Goal: Contribute content: Contribute content

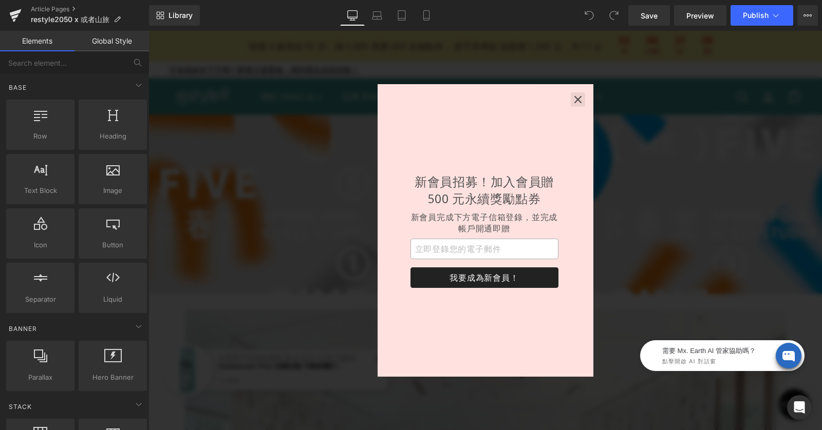
click at [576, 100] on icon "button" at bounding box center [578, 100] width 10 height 10
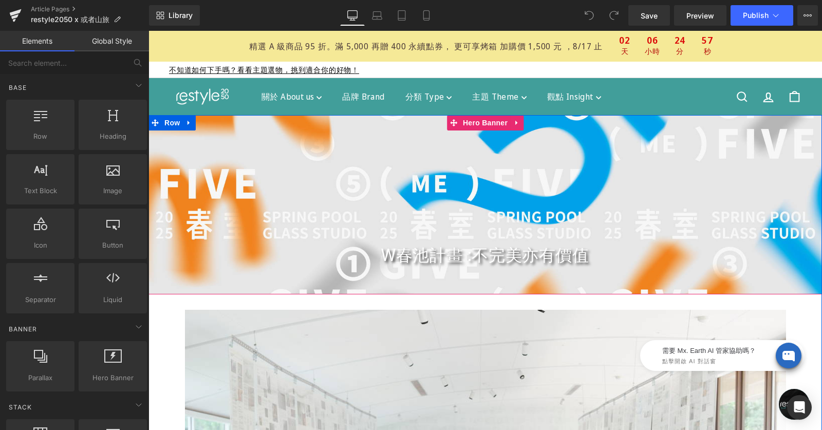
click at [480, 124] on div "W春池計畫 :不完美亦有價值 Heading Hero Banner" at bounding box center [484, 204] width 673 height 179
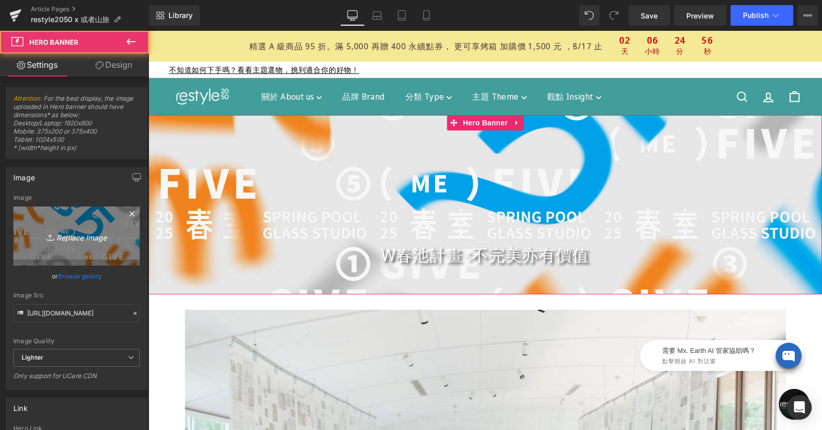
click at [76, 239] on icon "Replace Image" at bounding box center [76, 236] width 82 height 13
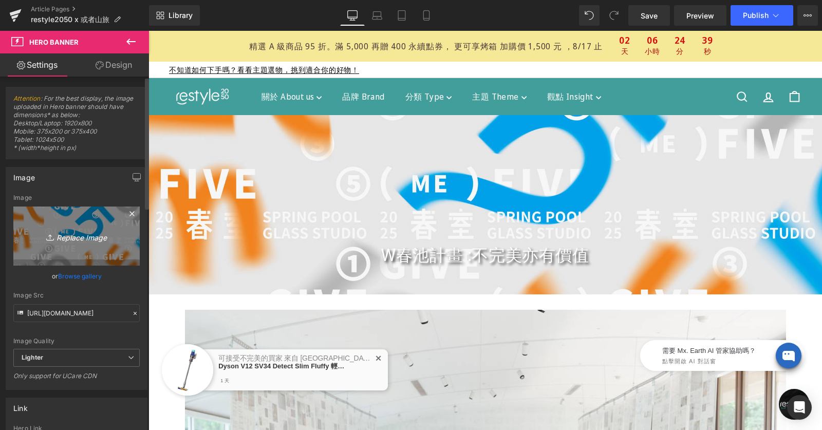
type input "C:\fakepath\FIXE3973.jpg"
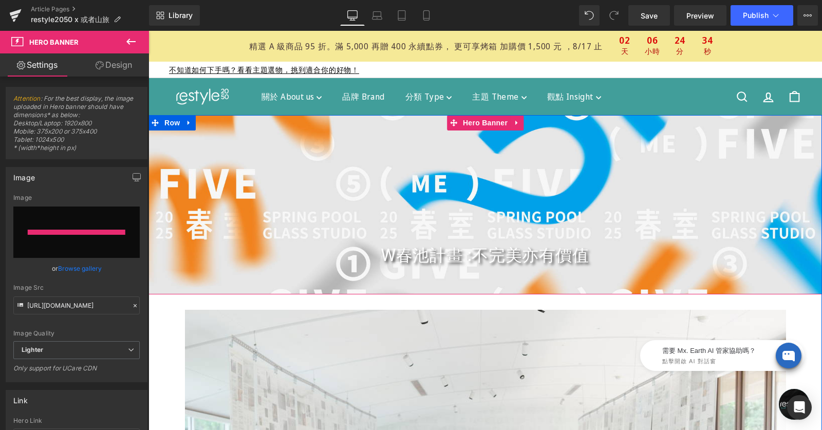
type input "[URL][DOMAIN_NAME]"
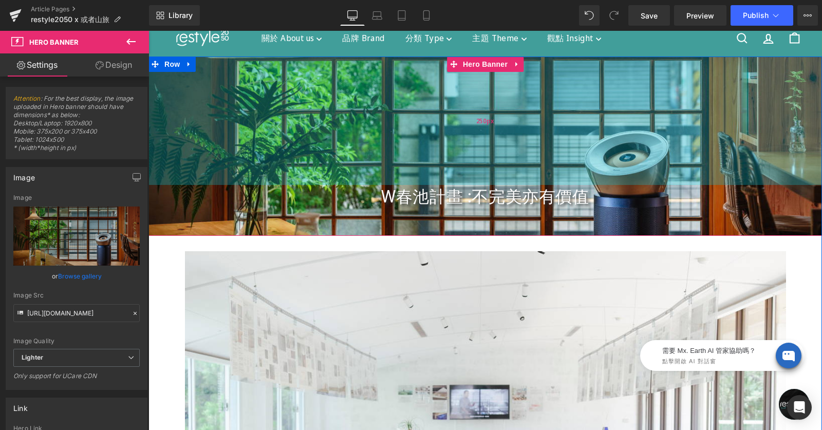
scroll to position [66, 0]
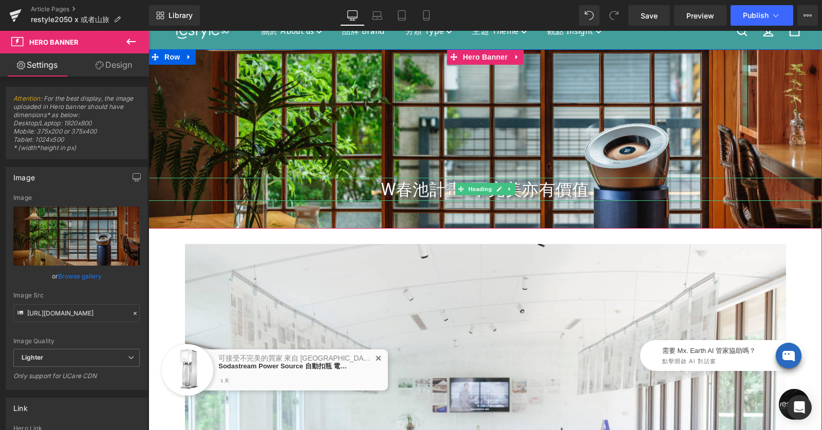
click at [399, 189] on h1 "W春池計畫 :不完美亦有價值" at bounding box center [484, 189] width 673 height 23
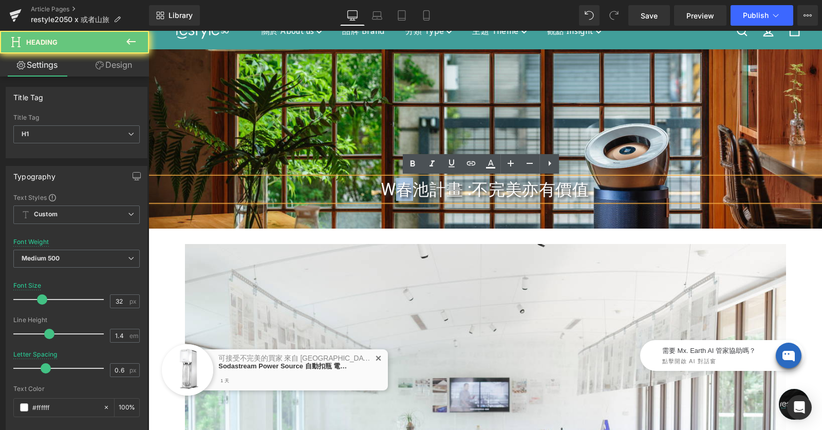
click at [399, 189] on h1 "W春池計畫 :不完美亦有價值" at bounding box center [484, 189] width 673 height 23
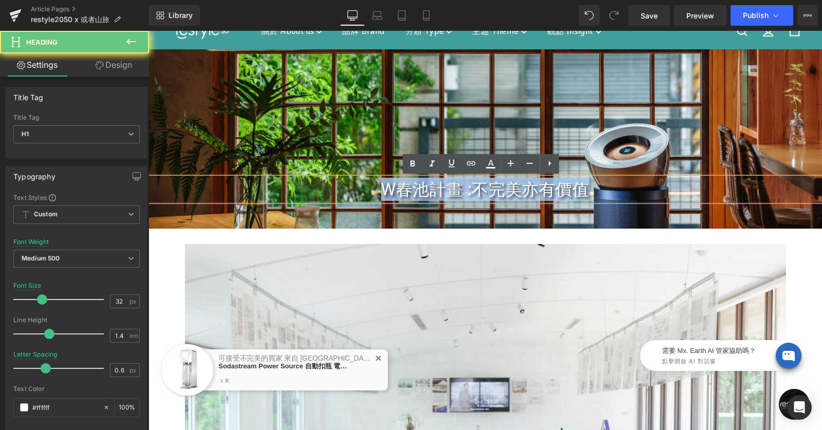
click at [399, 189] on h1 "W春池計畫 :不完美亦有價值" at bounding box center [484, 189] width 673 height 23
paste div
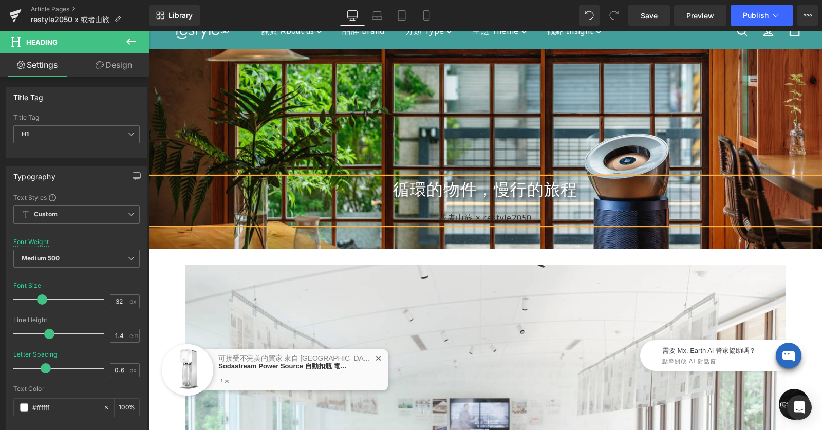
click at [457, 213] on div "或者山旅 × restyle2050" at bounding box center [484, 217] width 673 height 11
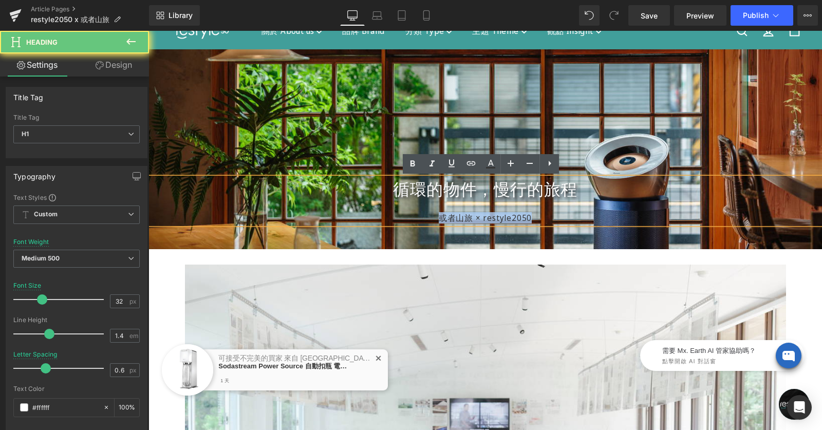
drag, startPoint x: 416, startPoint y: 216, endPoint x: 560, endPoint y: 216, distance: 144.4
click at [560, 216] on div "或者山旅 × restyle2050" at bounding box center [484, 217] width 673 height 11
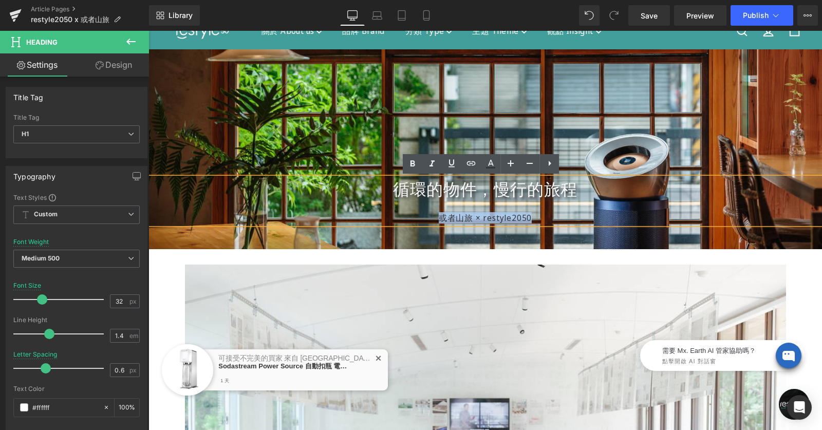
copy div "或者山旅 × restyle2050"
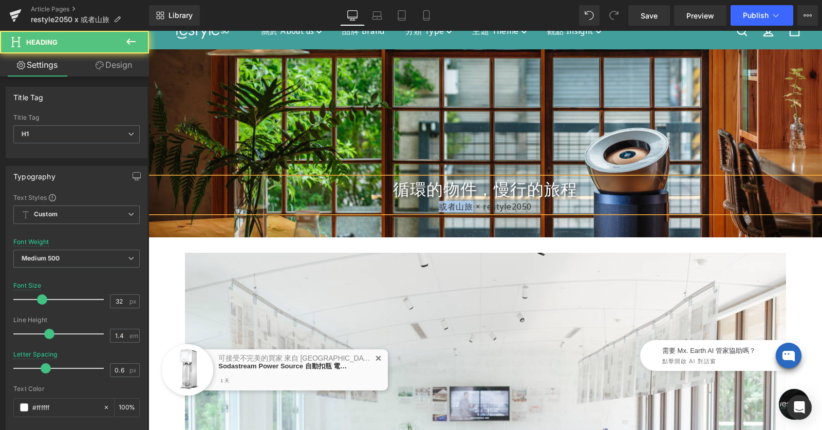
drag, startPoint x: 465, startPoint y: 209, endPoint x: 430, endPoint y: 208, distance: 34.9
click at [430, 208] on div "或者山旅 × restyle2050" at bounding box center [484, 206] width 673 height 11
copy div "或者山旅"
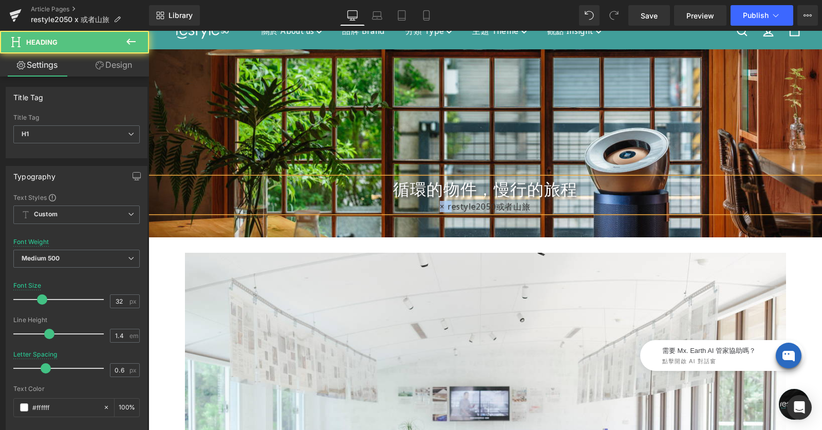
drag, startPoint x: 443, startPoint y: 206, endPoint x: 428, endPoint y: 205, distance: 14.9
click at [428, 205] on div "× restyle2050或者山旅" at bounding box center [484, 206] width 673 height 11
copy div "×"
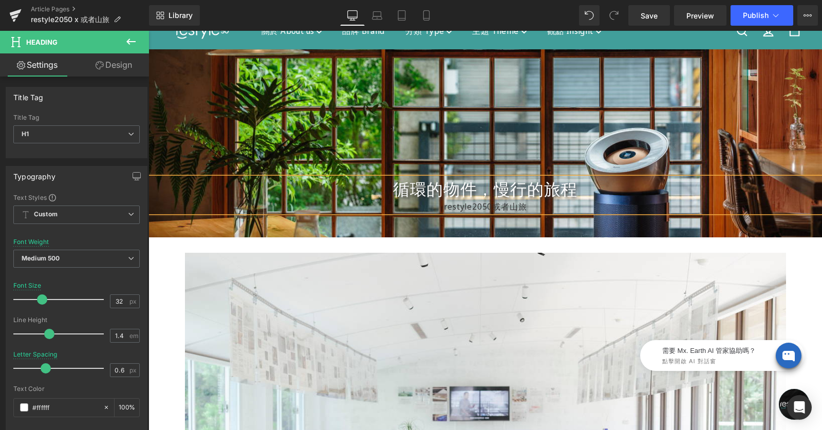
click at [488, 208] on div "restyle2050或者山旅" at bounding box center [484, 206] width 673 height 11
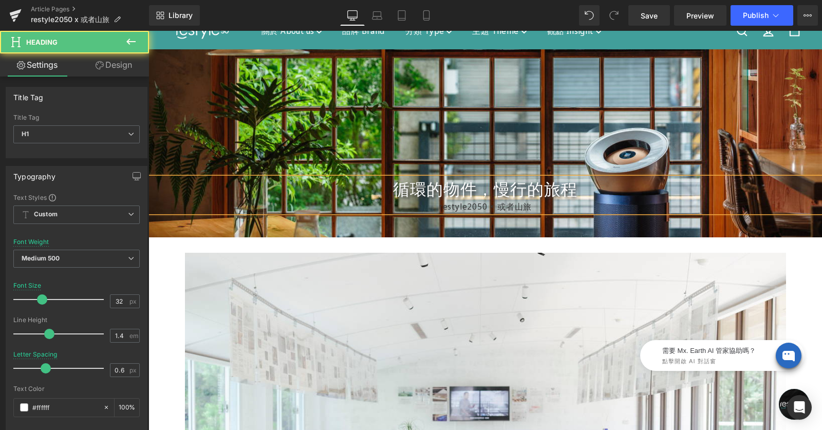
click at [449, 207] on div "restyle2050 × 或者山旅" at bounding box center [484, 206] width 673 height 11
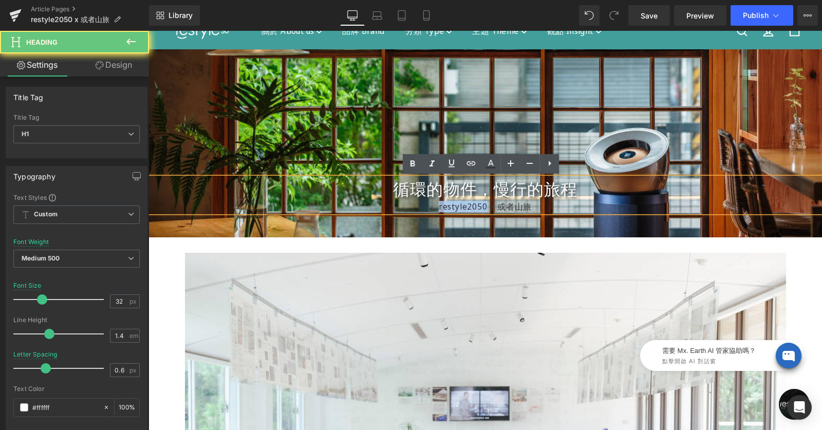
click at [449, 207] on div "restyle2050 × 或者山旅" at bounding box center [484, 206] width 673 height 11
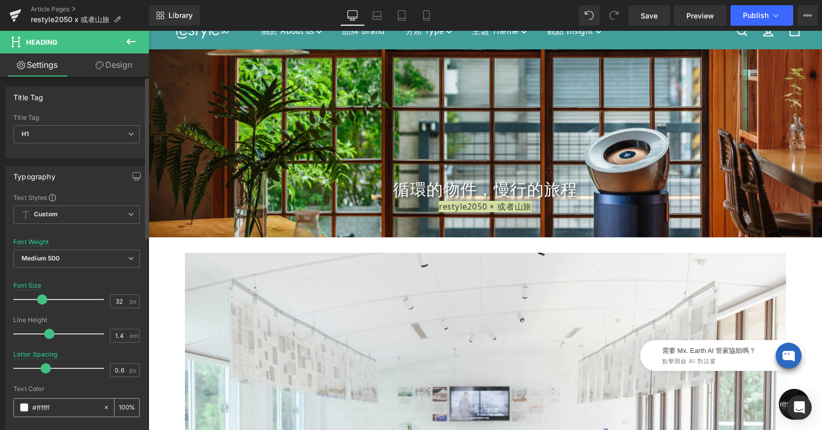
click at [23, 408] on span at bounding box center [24, 407] width 8 height 8
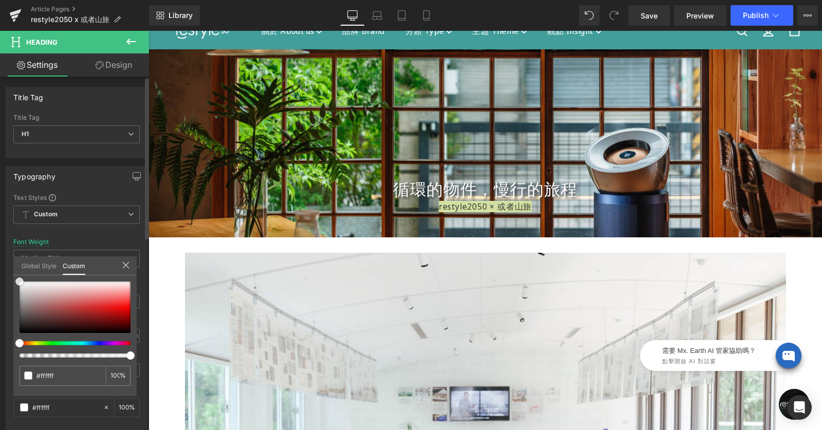
type input "#fe4242"
type input "#ede7e7"
type input "#ffffff"
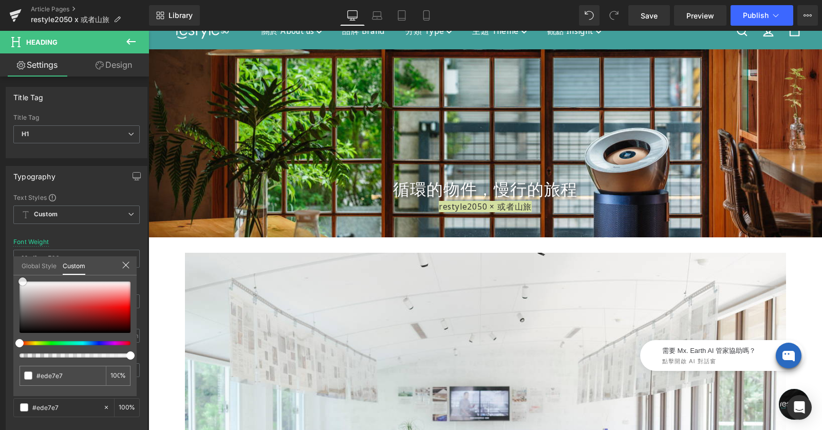
type input "#ffffff"
drag, startPoint x: 36, startPoint y: 285, endPoint x: -2, endPoint y: 266, distance: 43.2
click at [0, 266] on html "Hero Banner You are previewing how the will restyle your page. You can not edit…" at bounding box center [411, 215] width 822 height 430
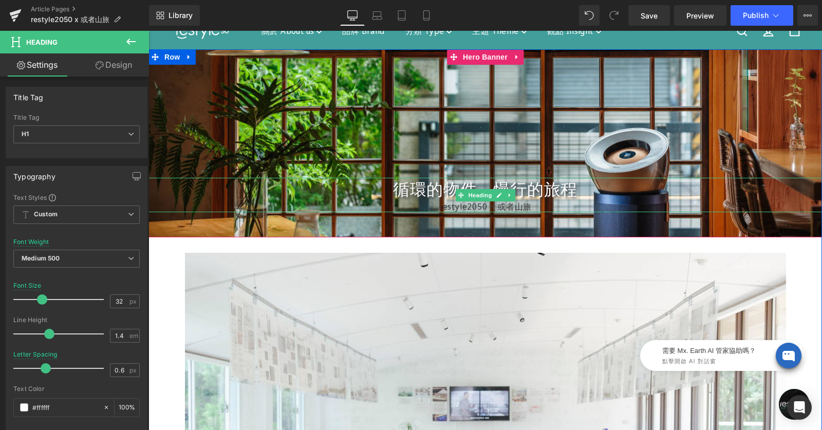
click at [420, 205] on div "restyle2050 × 或者山旅" at bounding box center [484, 206] width 673 height 11
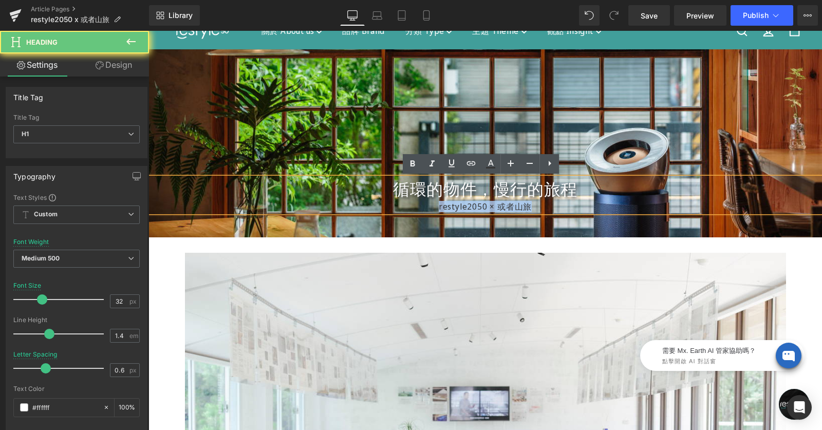
drag, startPoint x: 437, startPoint y: 205, endPoint x: 572, endPoint y: 208, distance: 135.6
click at [572, 208] on div "restyle2050 × 或者山旅" at bounding box center [484, 206] width 673 height 11
copy div "restyle2050 × 或者山旅"
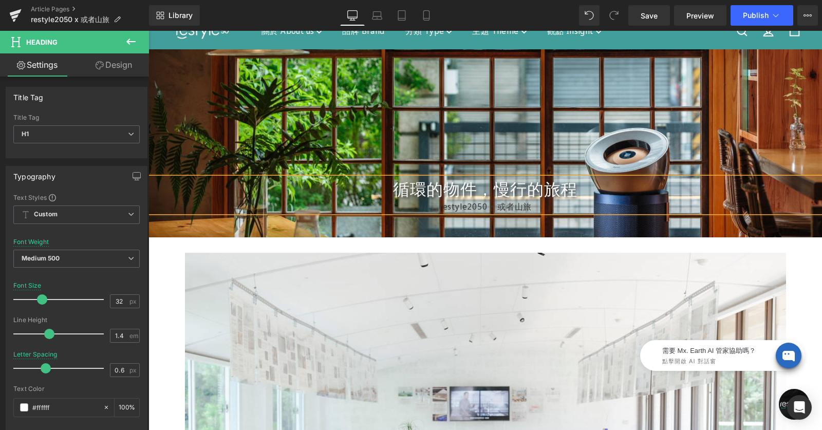
click at [449, 207] on div "restyle2050 × 或者山旅" at bounding box center [484, 206] width 673 height 11
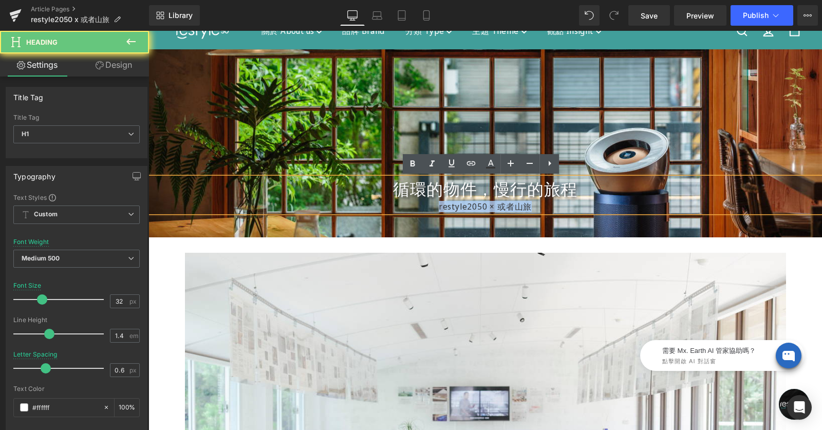
click at [449, 207] on div "restyle2050 × 或者山旅" at bounding box center [484, 206] width 673 height 11
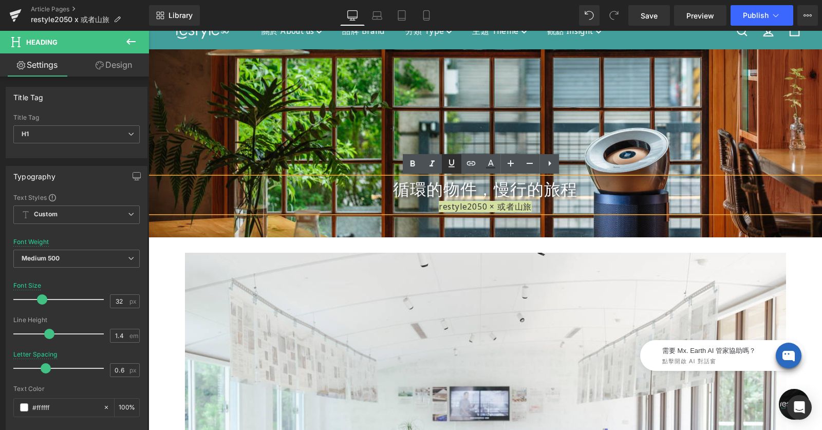
click at [454, 162] on icon at bounding box center [451, 163] width 6 height 8
click at [451, 166] on icon at bounding box center [451, 163] width 12 height 12
click at [490, 162] on icon at bounding box center [491, 163] width 6 height 6
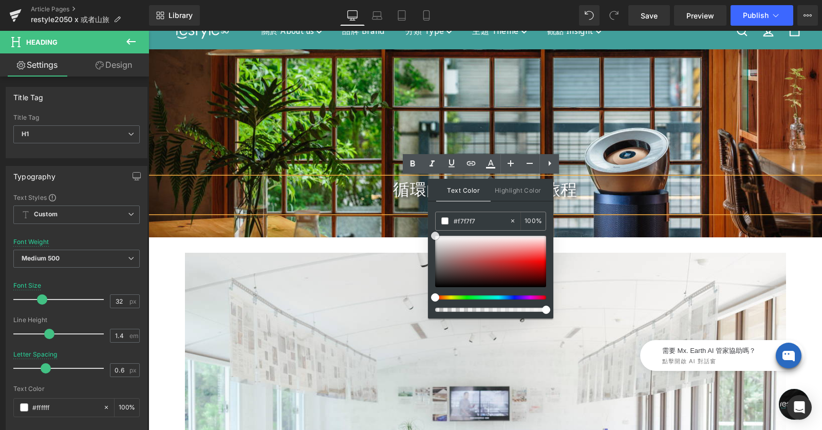
type input "#ffffff"
drag, startPoint x: 592, startPoint y: 274, endPoint x: 402, endPoint y: 212, distance: 199.3
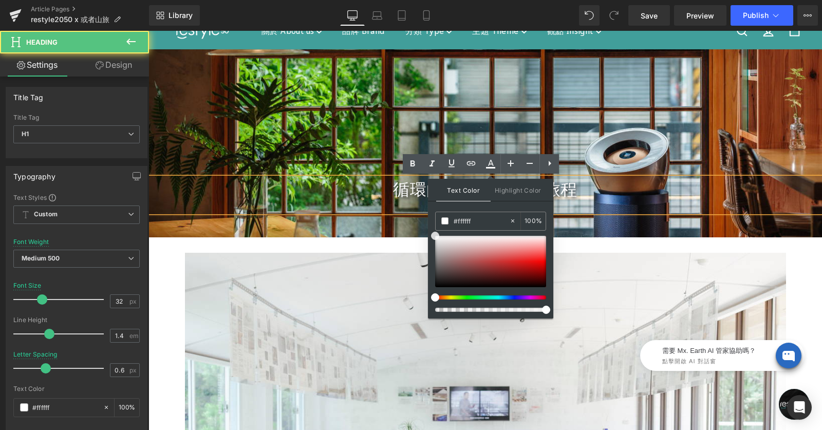
click at [383, 200] on h1 "循環的物件，慢行的旅程​" at bounding box center [484, 189] width 673 height 23
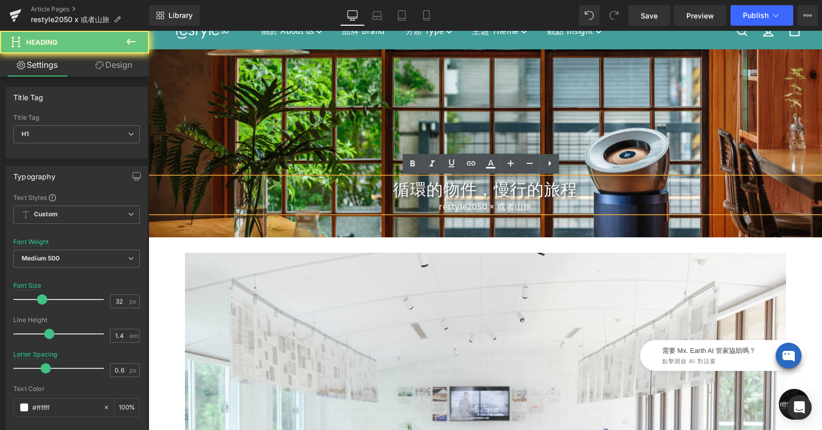
click at [446, 205] on span "restyle2050 × 或者山旅" at bounding box center [485, 206] width 93 height 11
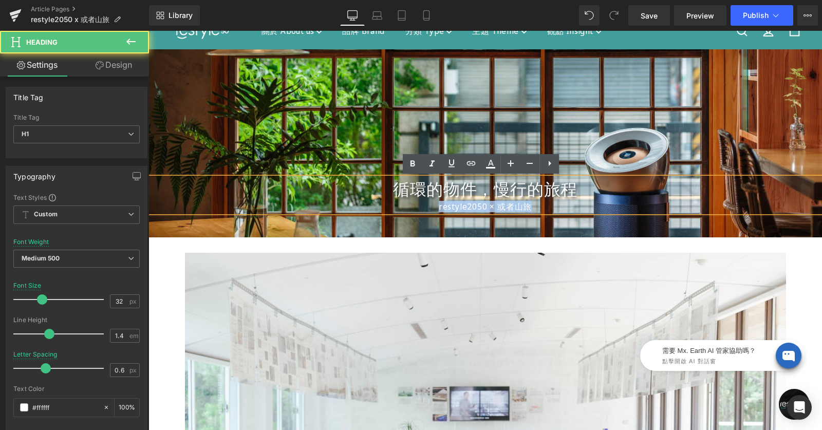
click at [446, 205] on span "restyle2050 × 或者山旅" at bounding box center [485, 206] width 93 height 11
click at [414, 165] on icon at bounding box center [412, 163] width 5 height 6
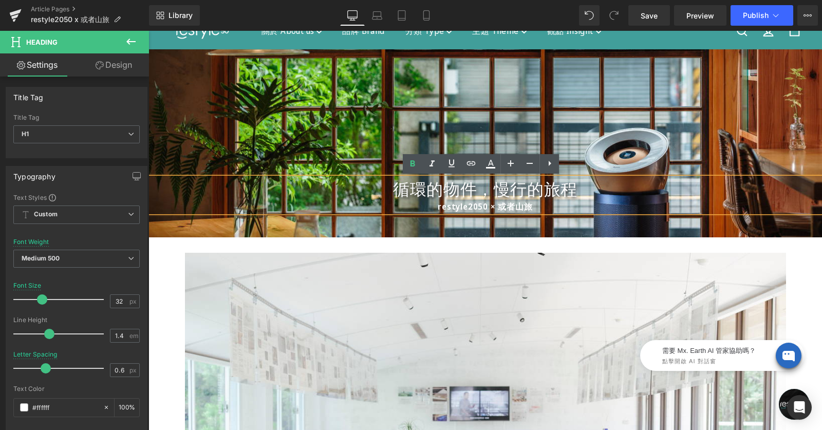
click at [586, 205] on div "restyle2050 × 或者山旅" at bounding box center [484, 206] width 673 height 11
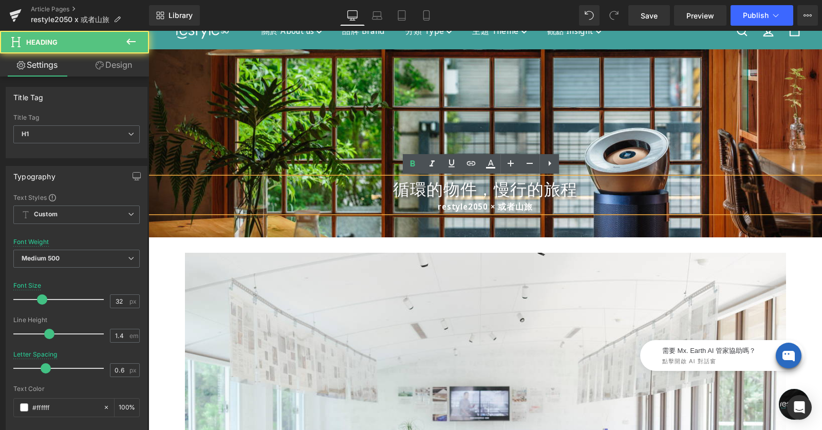
click at [613, 145] on div at bounding box center [484, 143] width 673 height 188
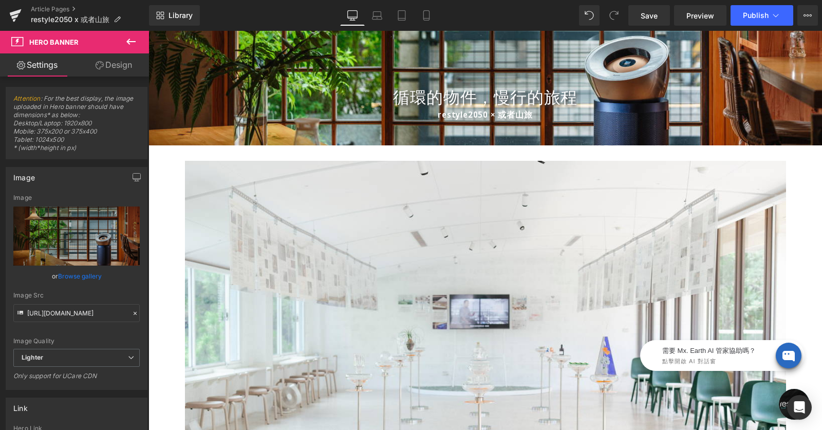
scroll to position [186, 0]
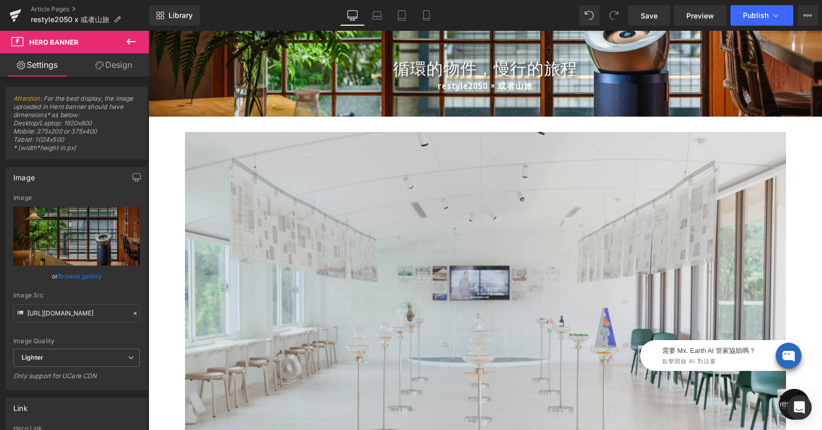
click at [482, 151] on img at bounding box center [485, 332] width 601 height 401
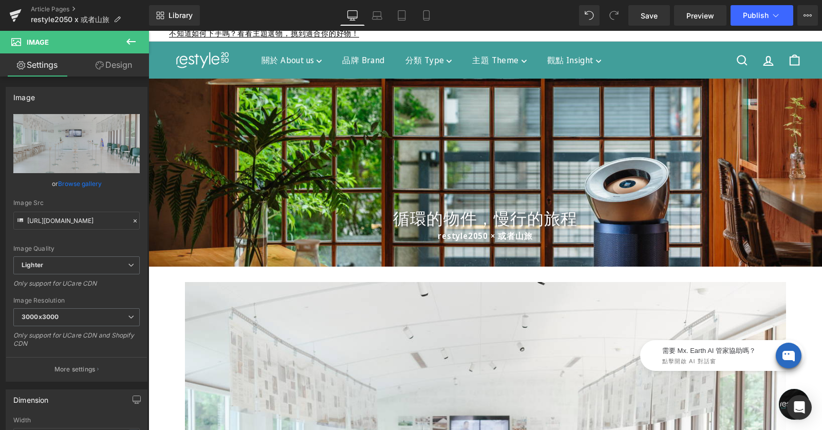
scroll to position [0, 0]
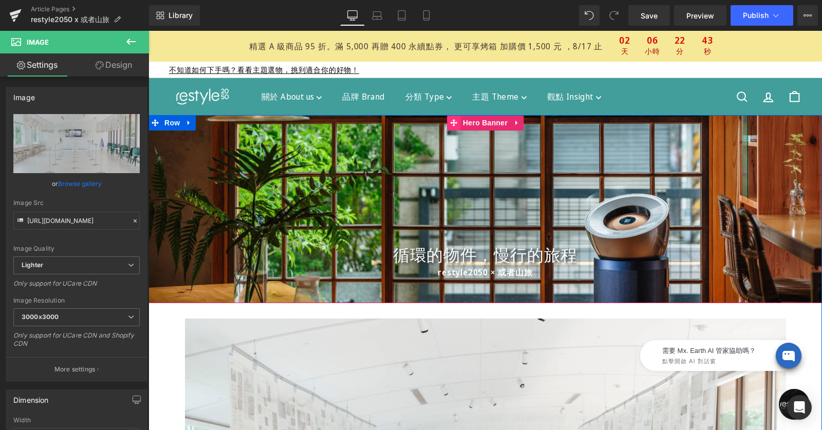
click at [487, 124] on link "Hero Banner" at bounding box center [478, 122] width 63 height 15
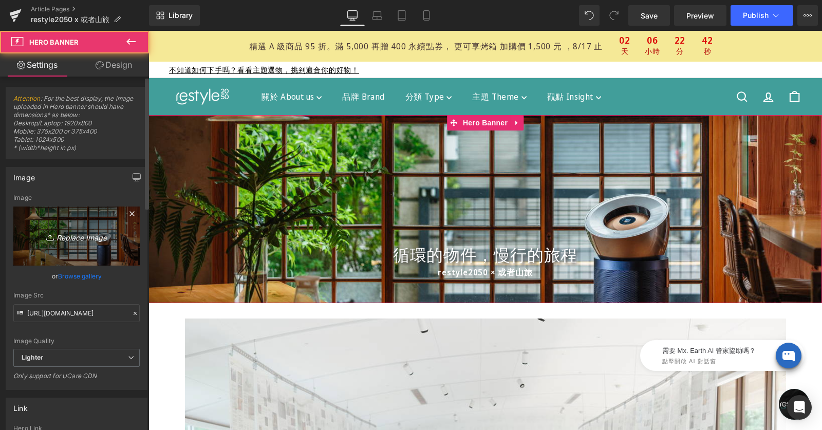
click at [83, 228] on link "Replace Image" at bounding box center [76, 236] width 126 height 59
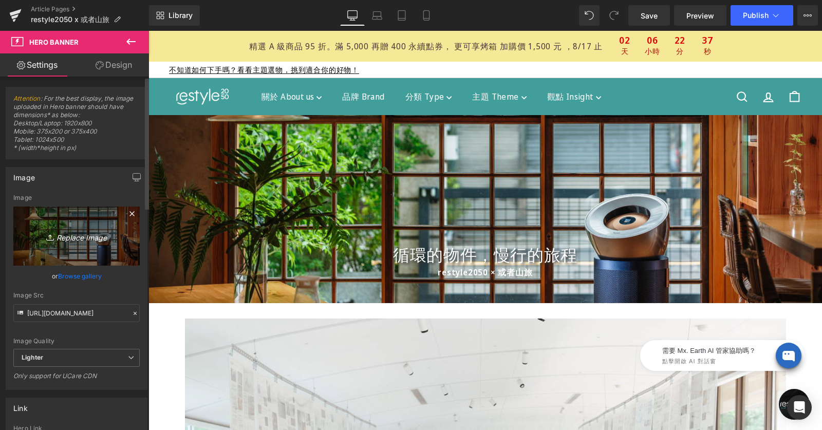
type input "C:\fakepath\FIXE4040.jpg"
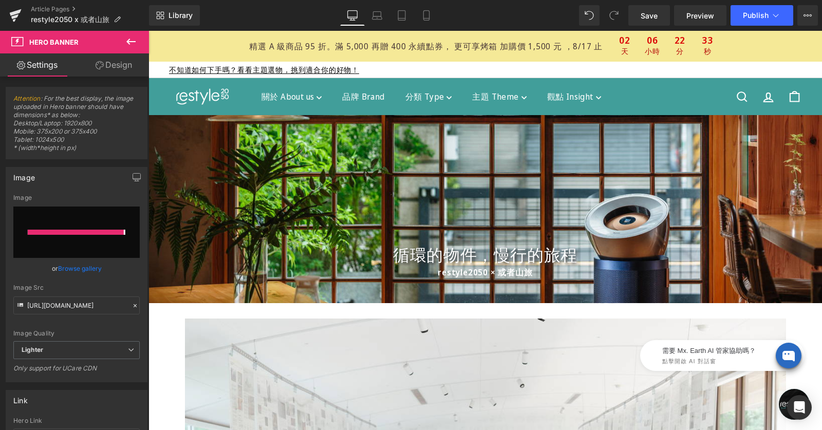
type input "[URL][DOMAIN_NAME]"
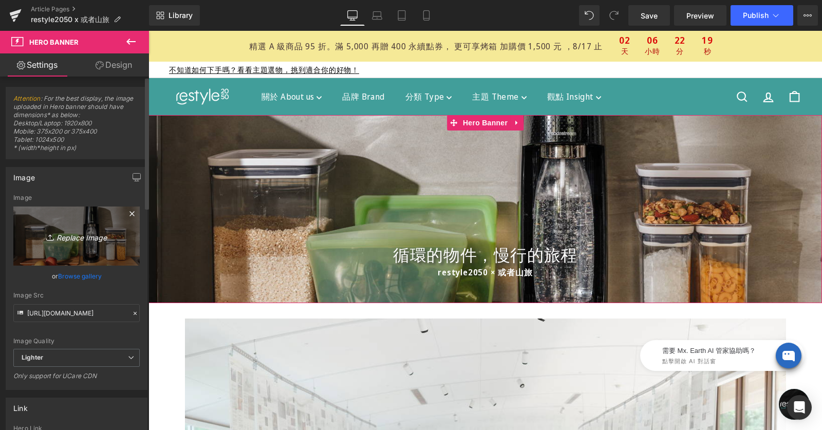
click at [85, 236] on icon "Replace Image" at bounding box center [76, 236] width 82 height 13
type input "C:\fakepath\FIXE3973.jpg"
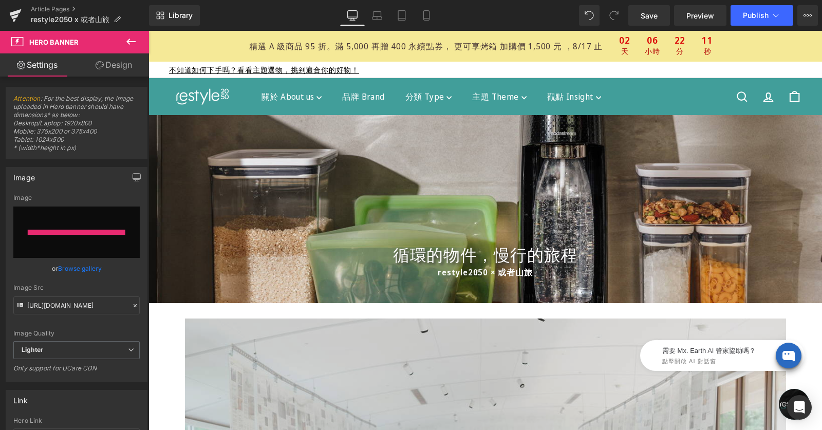
type input "[URL][DOMAIN_NAME]"
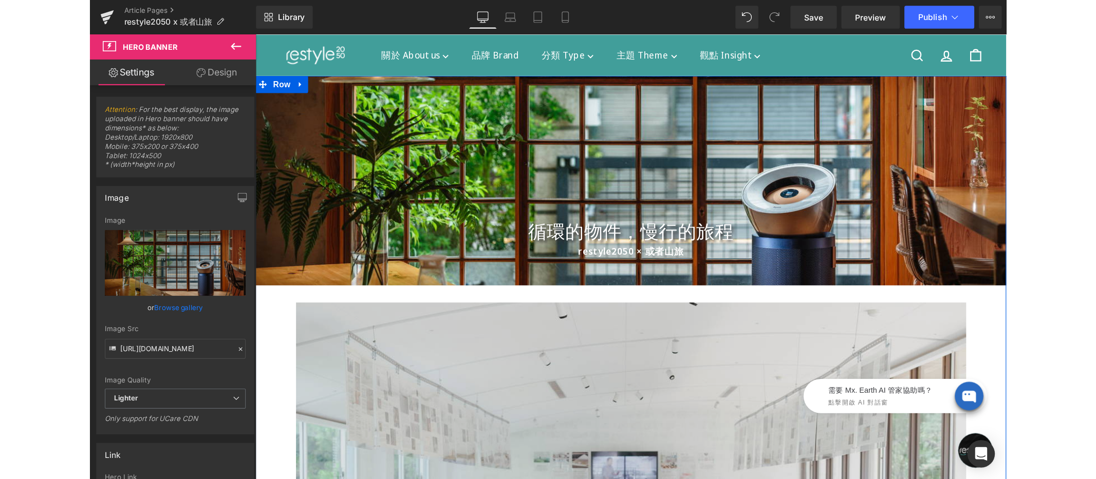
scroll to position [54, 0]
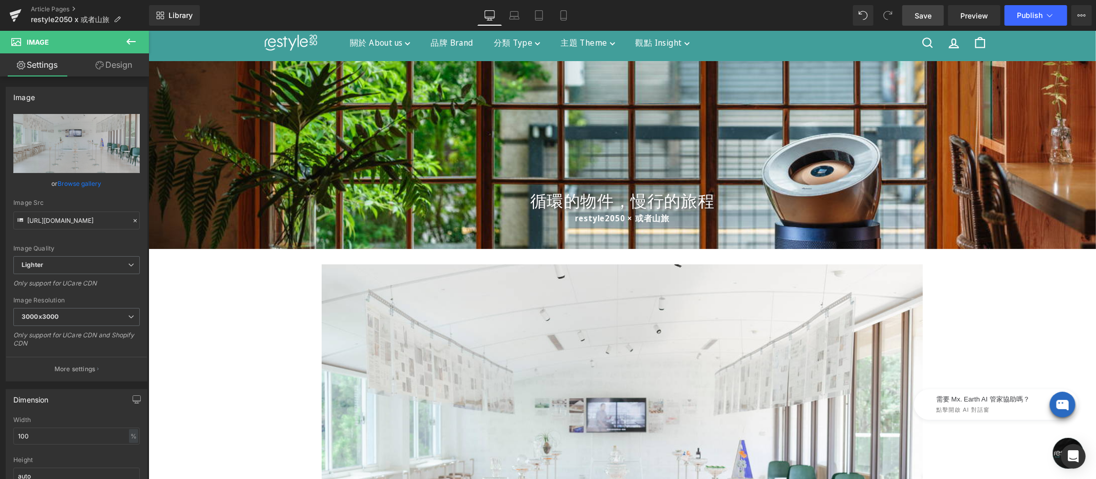
click at [821, 13] on link "Save" at bounding box center [923, 15] width 42 height 21
